Goal: Information Seeking & Learning: Learn about a topic

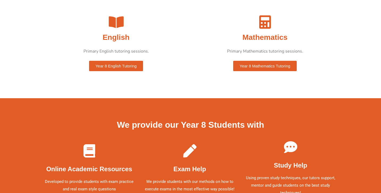
scroll to position [269, 0]
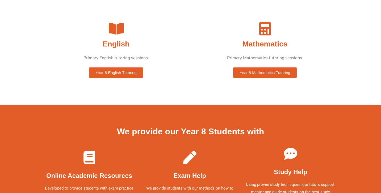
click at [110, 75] on span "Year 8 English Tutoring" at bounding box center [115, 73] width 41 height 4
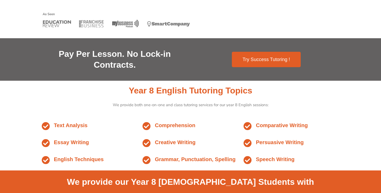
scroll to position [96, 0]
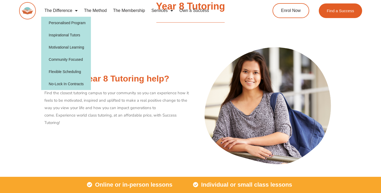
click at [70, 11] on link "The Difference" at bounding box center [61, 11] width 40 height 12
click at [68, 11] on link "The Difference" at bounding box center [61, 11] width 40 height 12
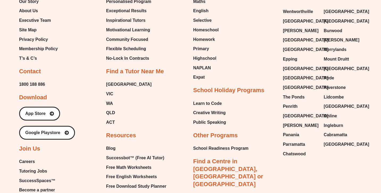
scroll to position [1702, 0]
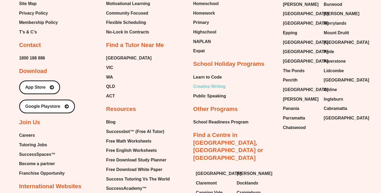
click at [225, 84] on span "Creative Writing" at bounding box center [209, 87] width 32 height 8
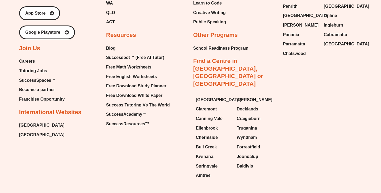
scroll to position [1498, 0]
click at [139, 128] on span "SuccessResources™" at bounding box center [127, 124] width 43 height 8
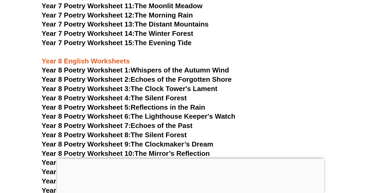
scroll to position [3482, 0]
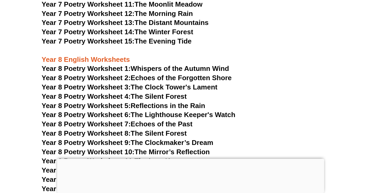
click at [119, 92] on span "Year 8 Poetry Worksheet 4:" at bounding box center [86, 96] width 89 height 8
